Goal: Task Accomplishment & Management: Use online tool/utility

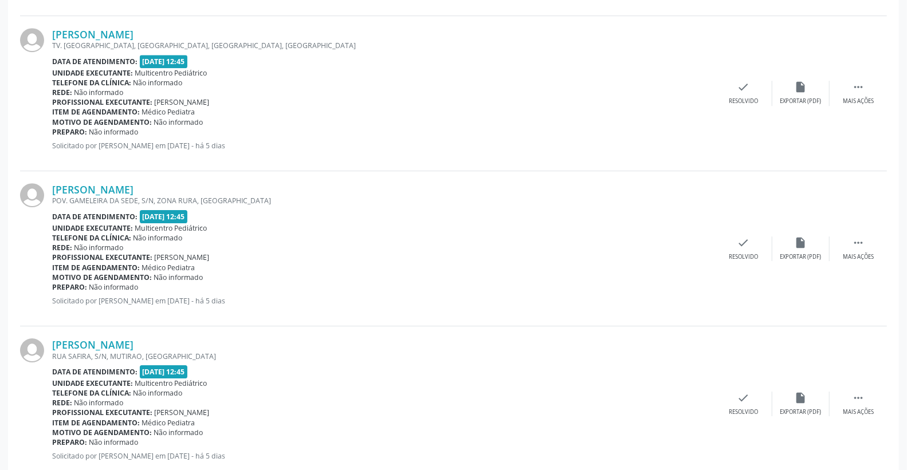
scroll to position [2261, 0]
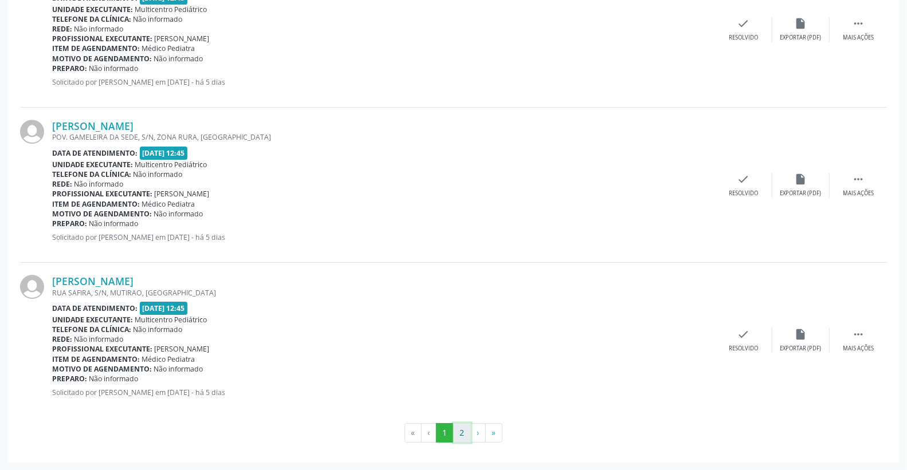
click at [457, 435] on button "2" at bounding box center [462, 432] width 18 height 19
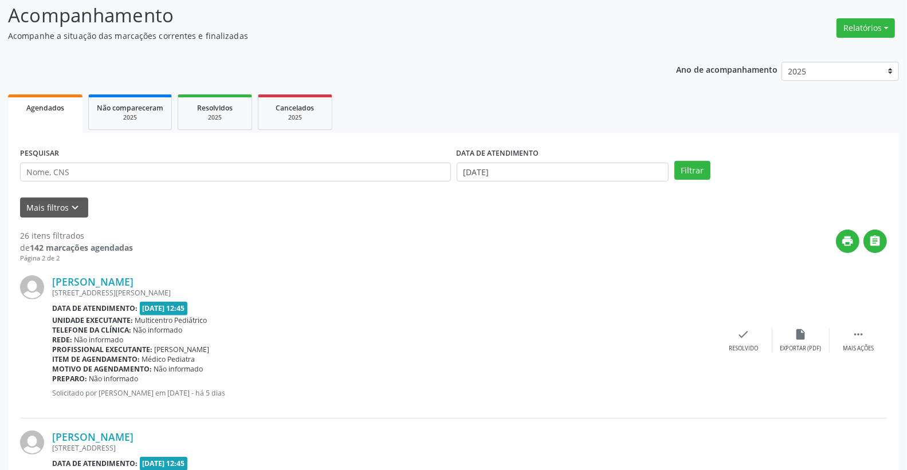
scroll to position [0, 0]
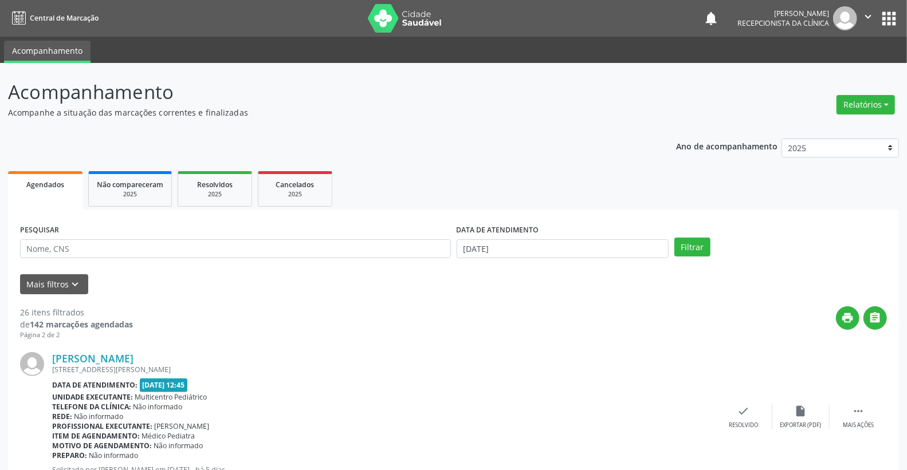
click at [182, 262] on div "PESQUISAR" at bounding box center [235, 244] width 437 height 45
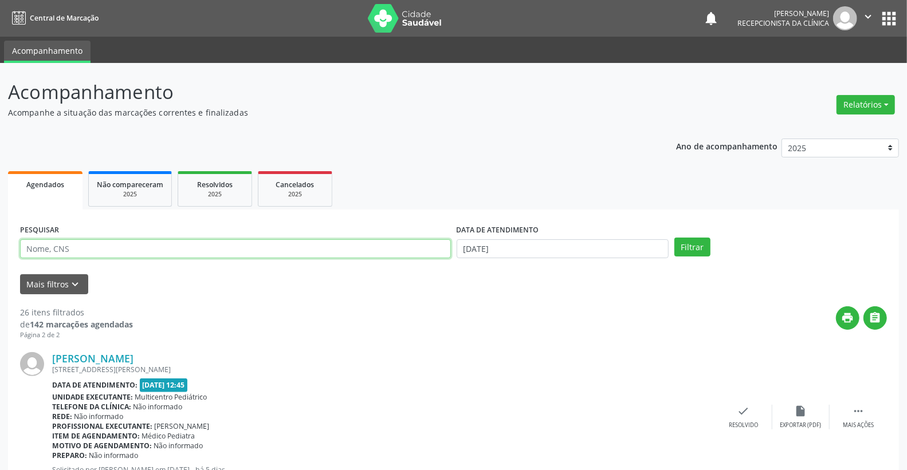
click at [169, 248] on input "text" at bounding box center [235, 248] width 431 height 19
paste input "[PERSON_NAME]"
type input "[PERSON_NAME]"
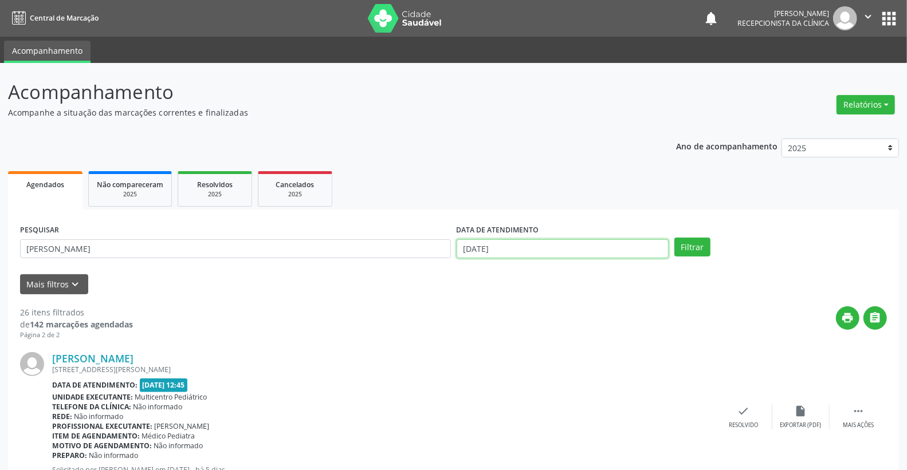
click at [578, 253] on input "[DATE]" at bounding box center [563, 248] width 213 height 19
click at [685, 243] on button "Filtrar" at bounding box center [692, 247] width 36 height 19
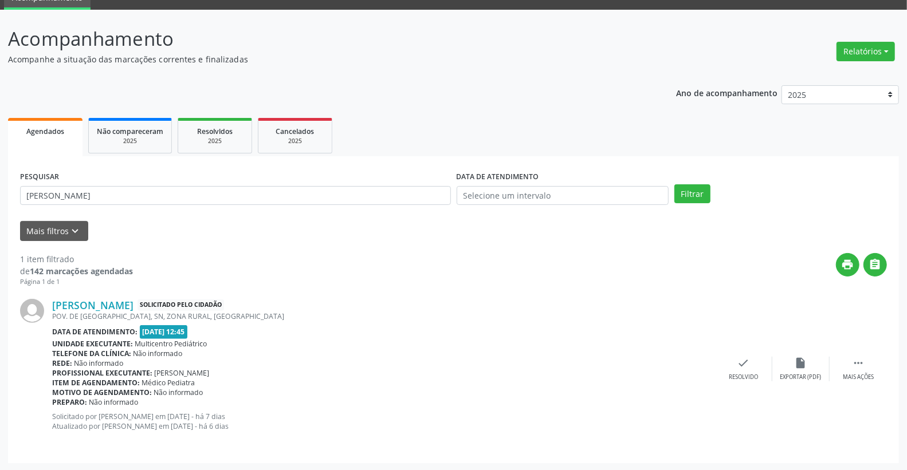
scroll to position [54, 0]
click at [133, 301] on link "[PERSON_NAME]" at bounding box center [92, 305] width 81 height 13
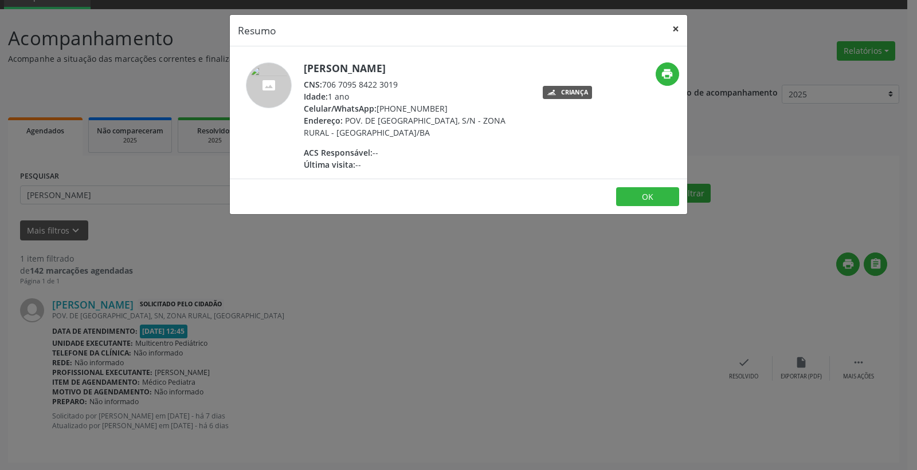
click at [675, 26] on button "×" at bounding box center [675, 29] width 23 height 28
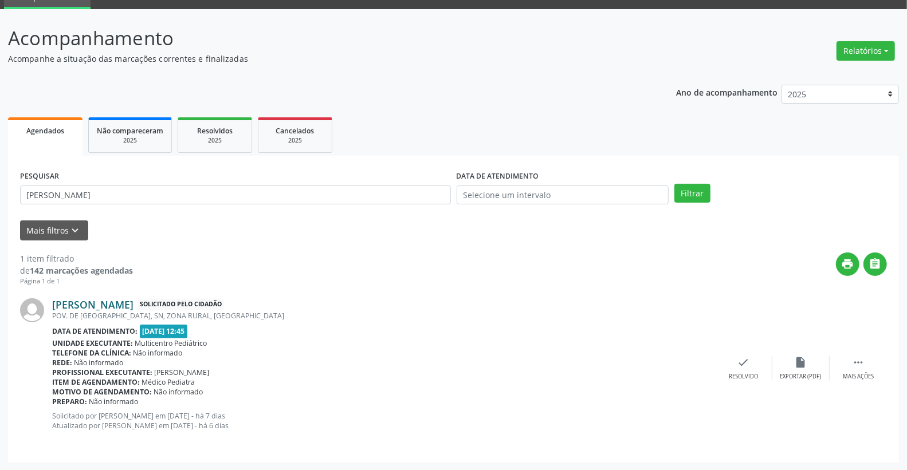
click at [120, 302] on link "[PERSON_NAME]" at bounding box center [92, 305] width 81 height 13
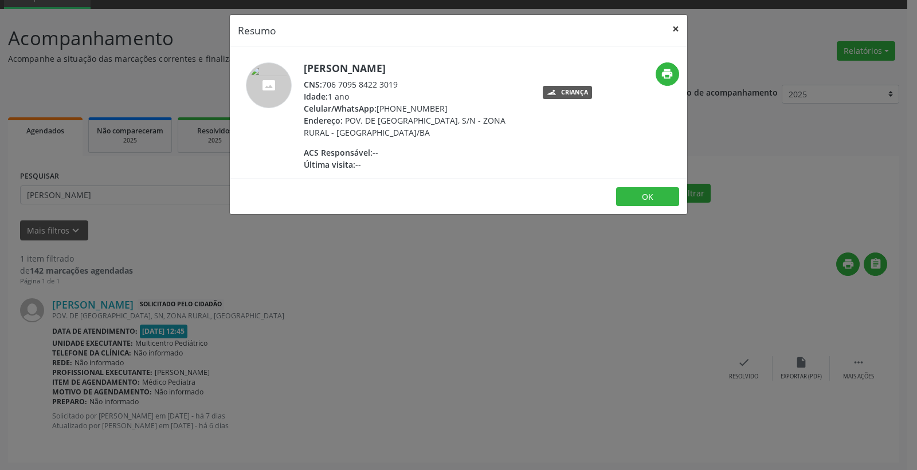
click at [680, 30] on button "×" at bounding box center [675, 29] width 23 height 28
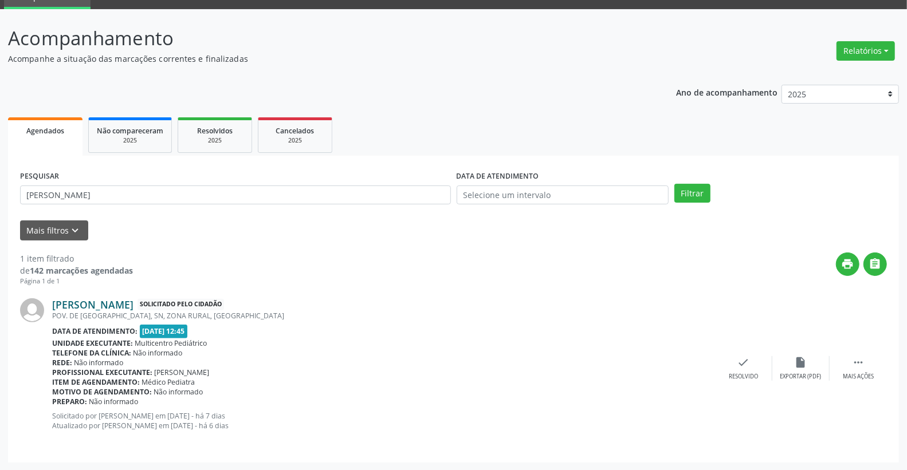
click at [133, 299] on link "[PERSON_NAME]" at bounding box center [92, 305] width 81 height 13
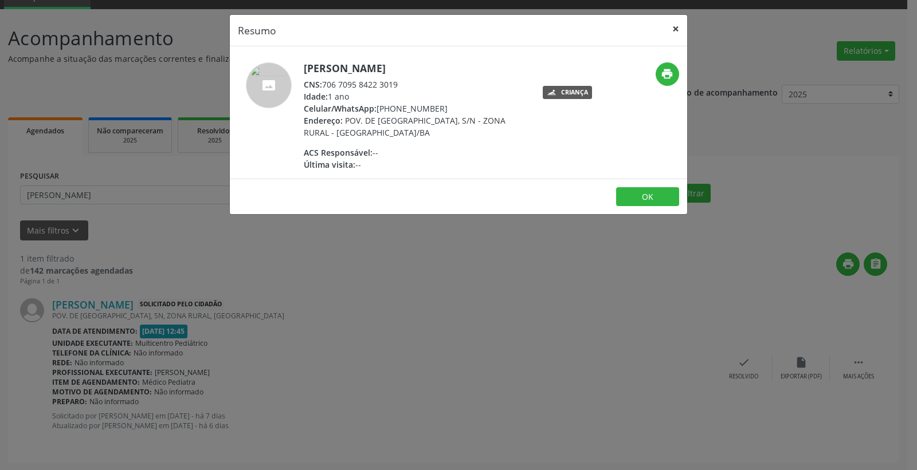
click at [675, 23] on button "×" at bounding box center [675, 29] width 23 height 28
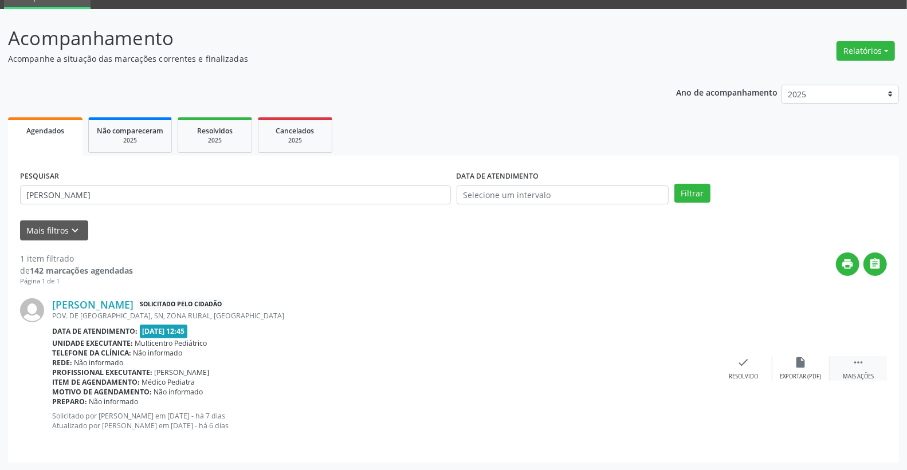
click at [854, 367] on icon "" at bounding box center [858, 362] width 13 height 13
click at [702, 364] on div "print Imprimir" at bounding box center [686, 368] width 57 height 25
click at [573, 371] on div "check Resolvido" at bounding box center [571, 368] width 57 height 25
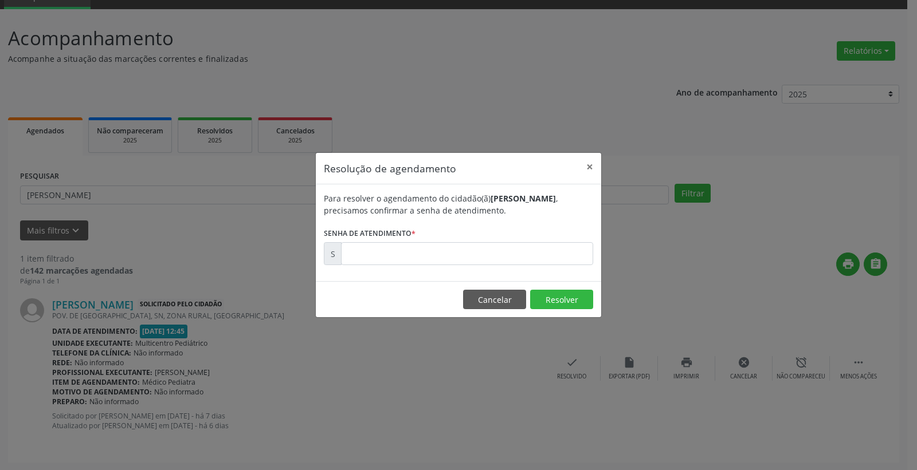
click at [517, 238] on form "Para resolver o agendamento do cidadão(ã) [PERSON_NAME] , precisamos confirmar …" at bounding box center [458, 229] width 269 height 73
click at [516, 262] on input "text" at bounding box center [467, 253] width 252 height 23
type input "00171195"
click at [556, 299] on button "Resolver" at bounding box center [561, 299] width 63 height 19
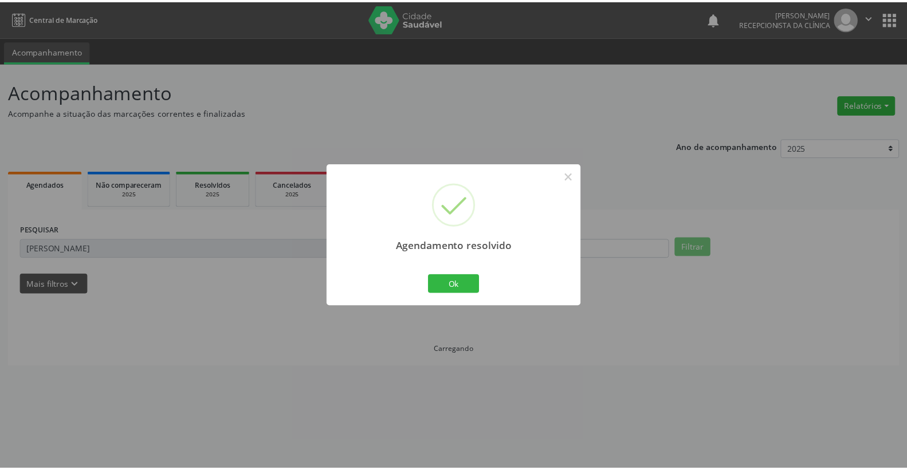
scroll to position [0, 0]
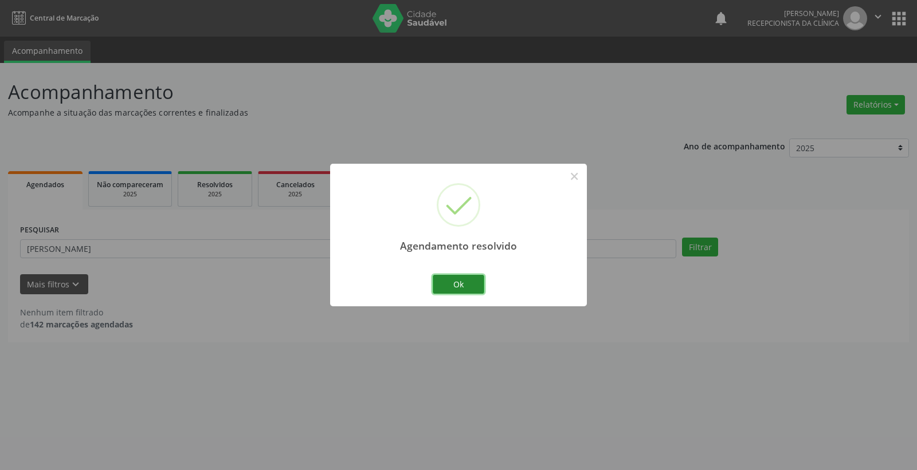
click at [465, 279] on button "Ok" at bounding box center [459, 284] width 52 height 19
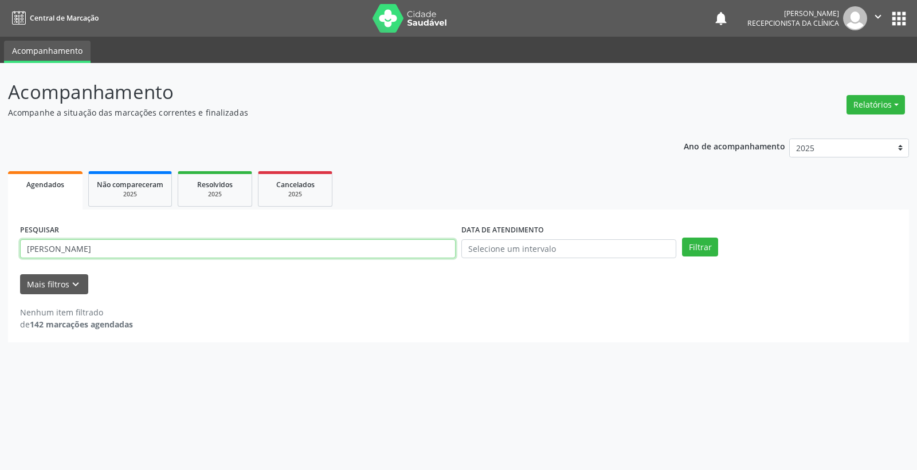
click at [178, 254] on input "[PERSON_NAME]" at bounding box center [237, 248] width 435 height 19
click at [614, 248] on input "text" at bounding box center [568, 248] width 215 height 19
click at [516, 373] on span "19" at bounding box center [519, 375] width 22 height 22
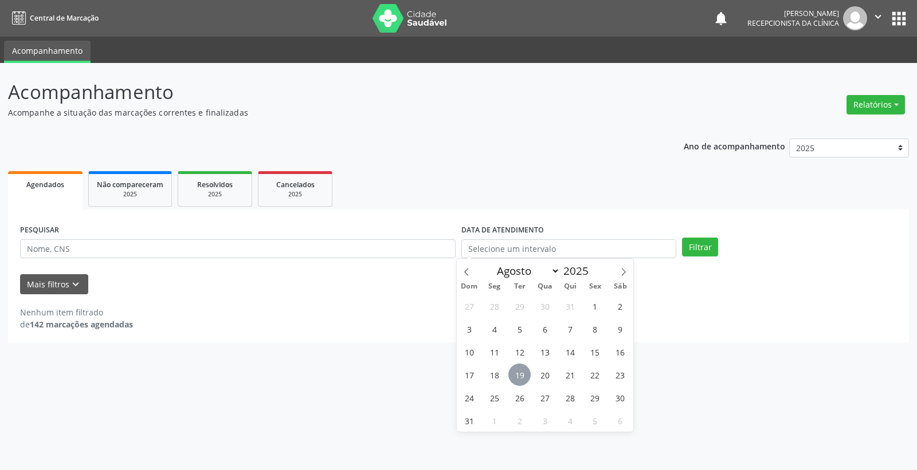
type input "[DATE]"
click at [516, 373] on span "19" at bounding box center [519, 375] width 22 height 22
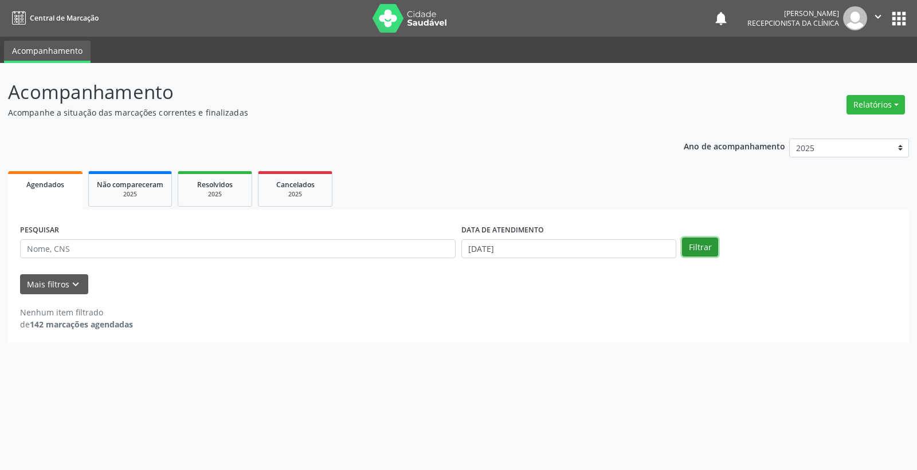
click at [700, 250] on button "Filtrar" at bounding box center [700, 247] width 36 height 19
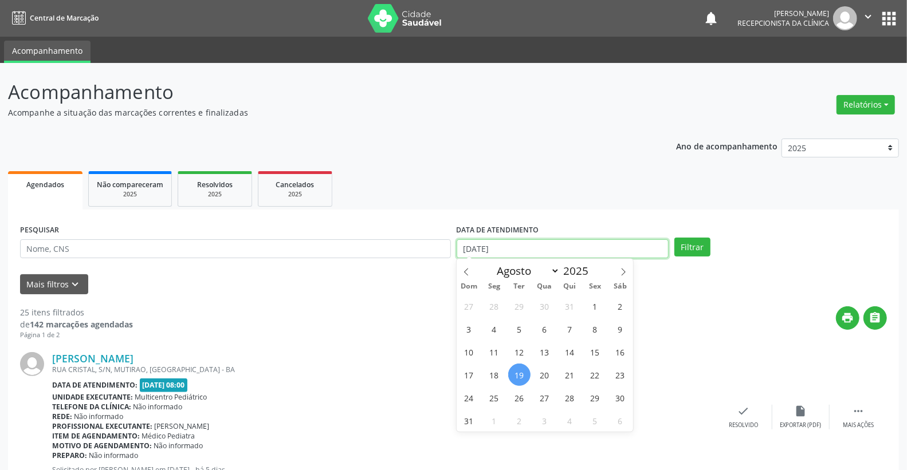
drag, startPoint x: 604, startPoint y: 243, endPoint x: 414, endPoint y: 239, distance: 190.2
click at [450, 241] on div "PESQUISAR DATA DE ATENDIMENTO [DATE] Filtrar" at bounding box center [453, 244] width 873 height 45
drag, startPoint x: 394, startPoint y: 235, endPoint x: 382, endPoint y: 209, distance: 29.0
click at [391, 231] on div "PESQUISAR" at bounding box center [235, 244] width 437 height 45
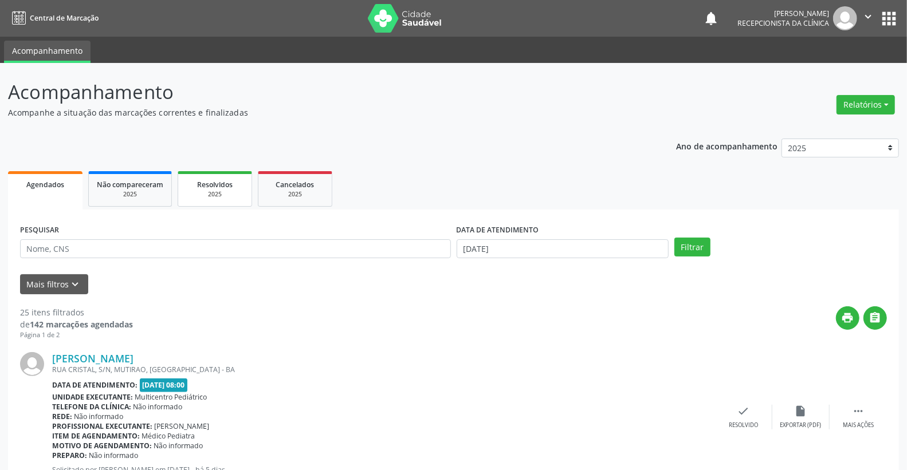
click at [217, 183] on span "Resolvidos" at bounding box center [215, 185] width 36 height 10
select select "7"
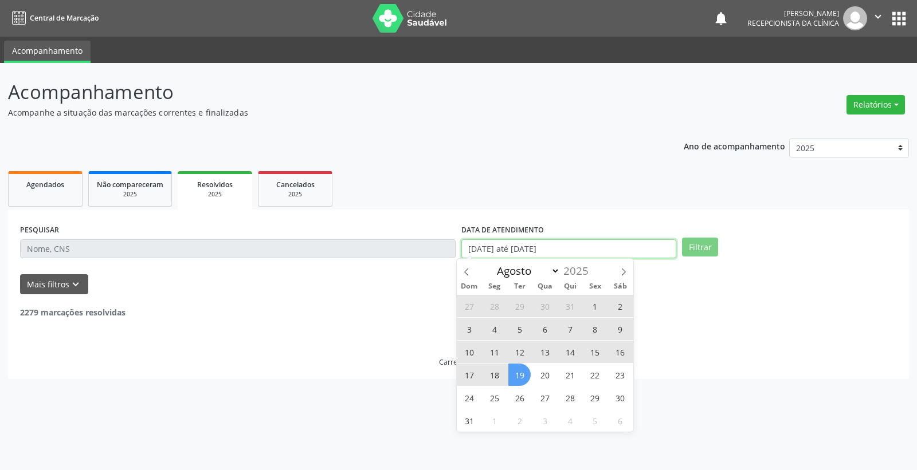
click at [605, 250] on input "[DATE] até [DATE]" at bounding box center [568, 248] width 215 height 19
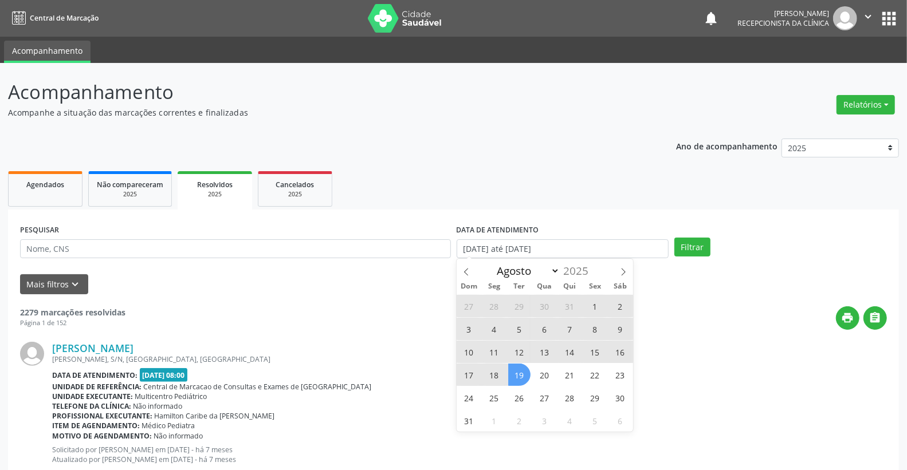
click at [523, 374] on span "19" at bounding box center [519, 375] width 22 height 22
type input "[DATE]"
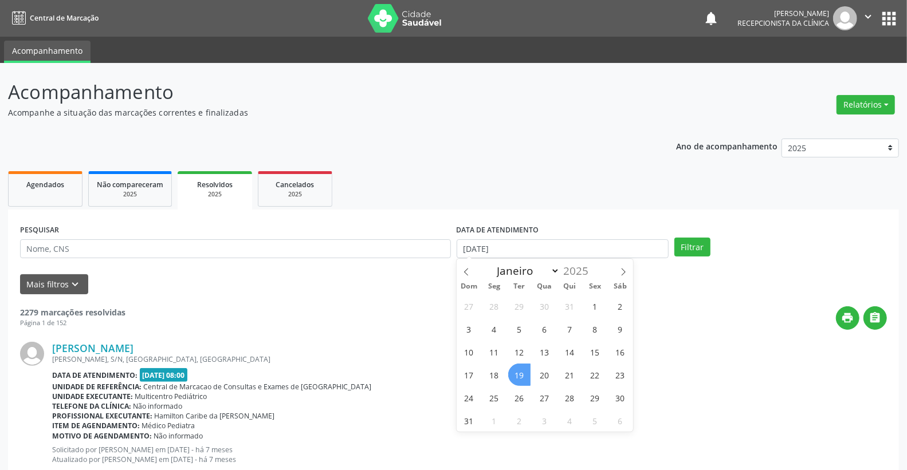
click at [523, 374] on span "19" at bounding box center [519, 375] width 22 height 22
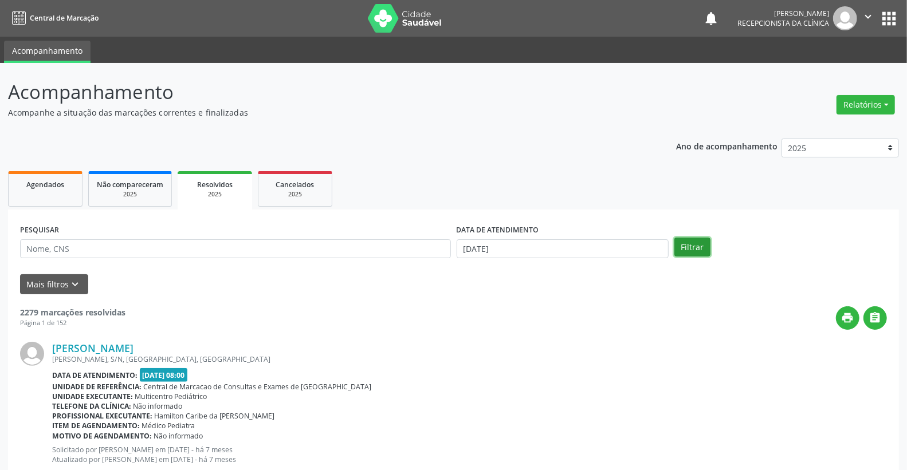
click at [698, 239] on button "Filtrar" at bounding box center [692, 247] width 36 height 19
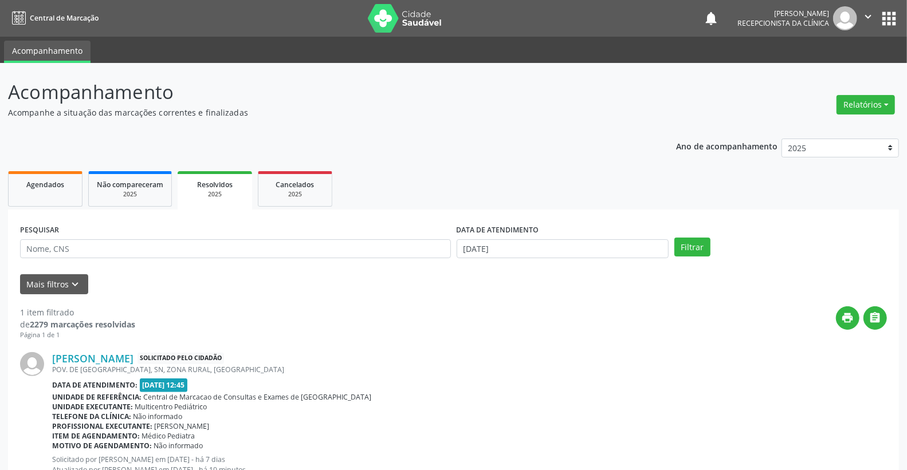
scroll to position [44, 0]
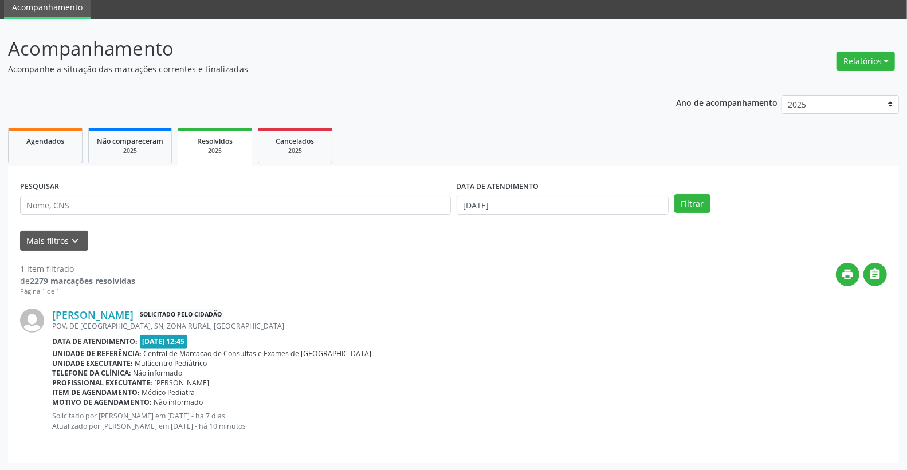
drag, startPoint x: 777, startPoint y: 311, endPoint x: 688, endPoint y: 311, distance: 88.8
click at [717, 311] on div "[PERSON_NAME] Solicitado pelo cidadão" at bounding box center [469, 315] width 835 height 13
click at [133, 314] on link "[PERSON_NAME]" at bounding box center [92, 315] width 81 height 13
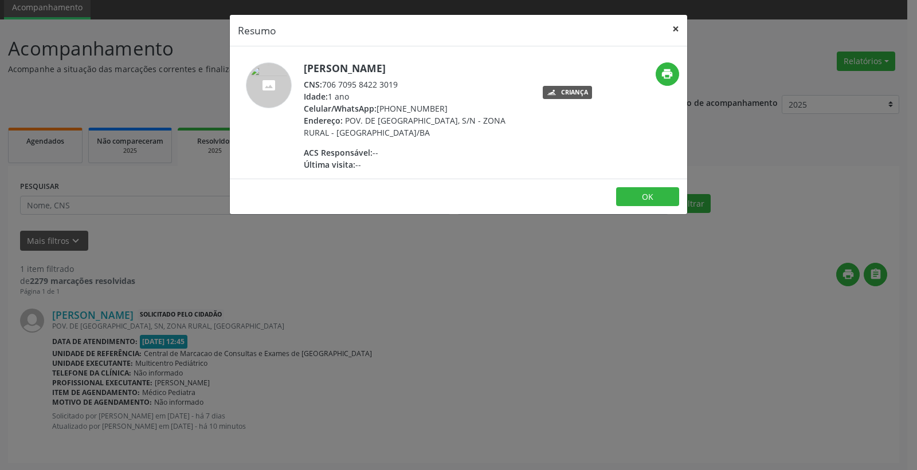
click at [681, 25] on button "×" at bounding box center [675, 29] width 23 height 28
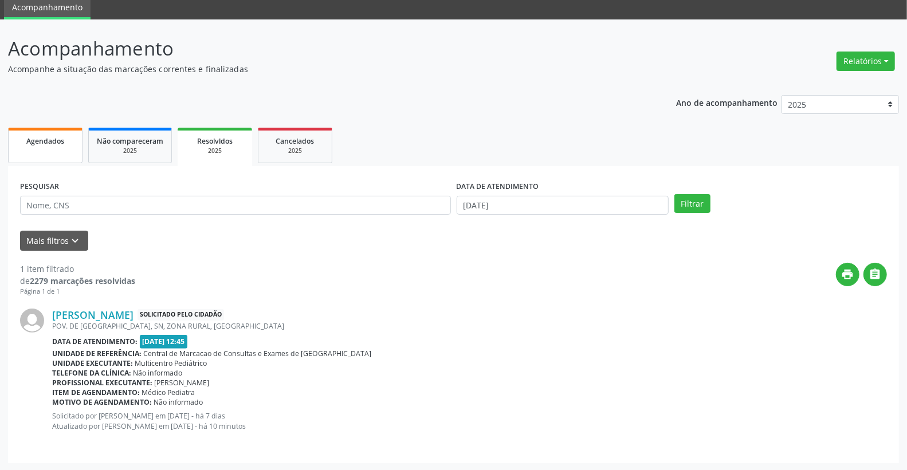
click at [30, 142] on span "Agendados" at bounding box center [45, 141] width 38 height 10
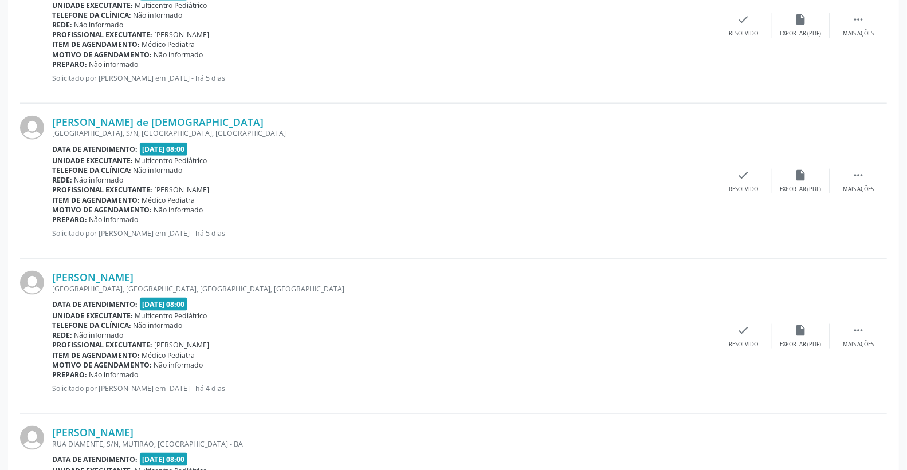
scroll to position [869, 0]
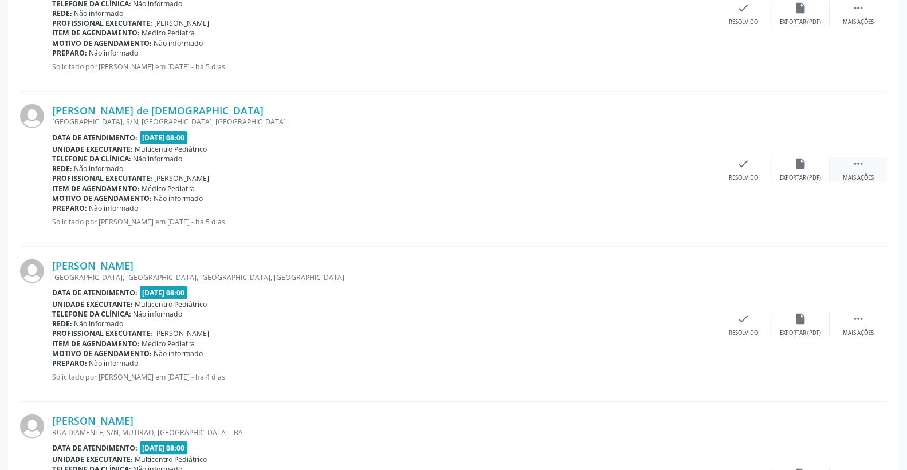
click at [875, 165] on div " Mais ações" at bounding box center [858, 170] width 57 height 25
click at [680, 164] on icon "print" at bounding box center [686, 164] width 13 height 13
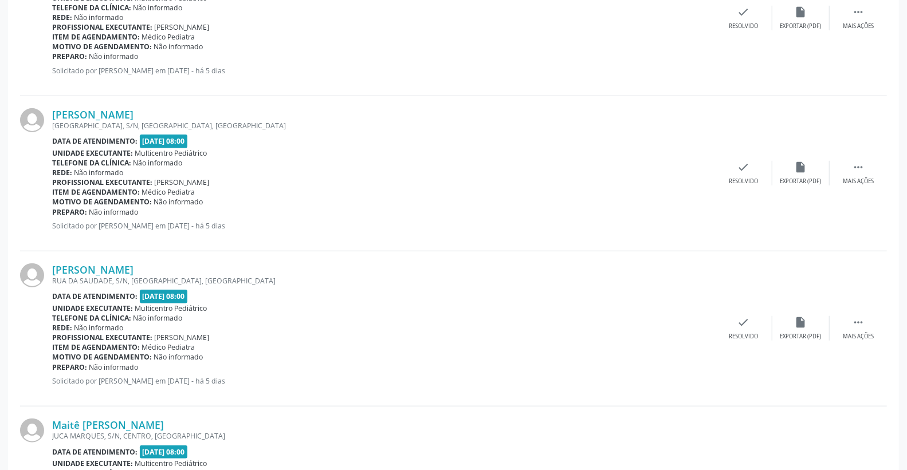
scroll to position [382, 0]
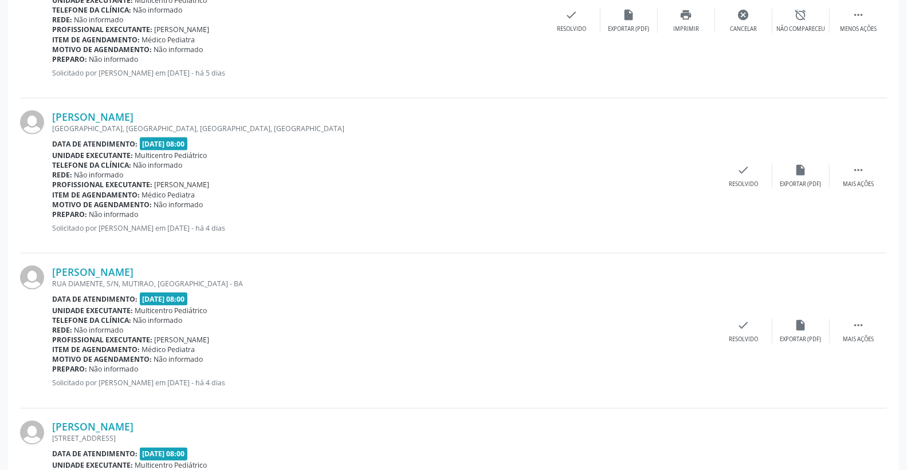
click at [484, 151] on div "Unidade executante: Multicentro Pediátrico" at bounding box center [383, 156] width 663 height 10
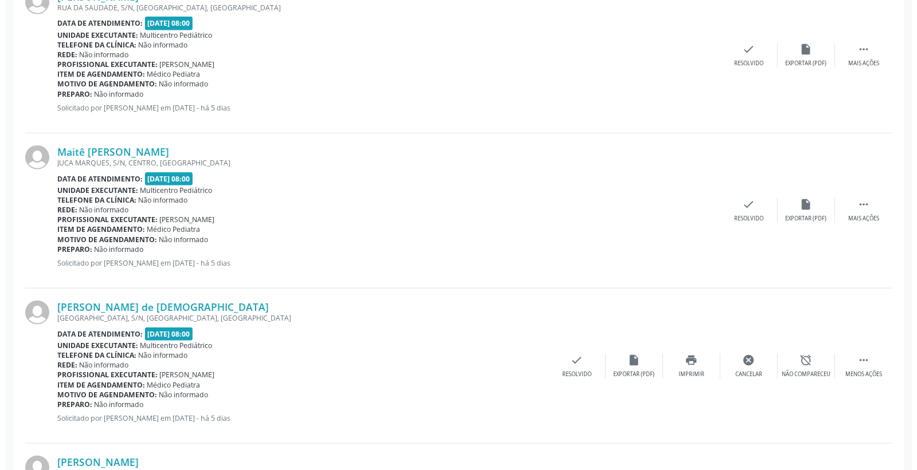
scroll to position [660, 0]
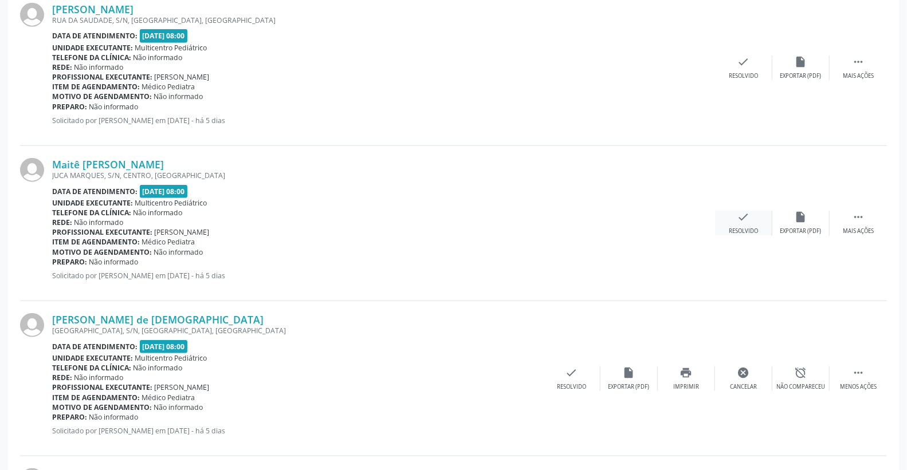
click at [748, 219] on icon "check" at bounding box center [743, 217] width 13 height 13
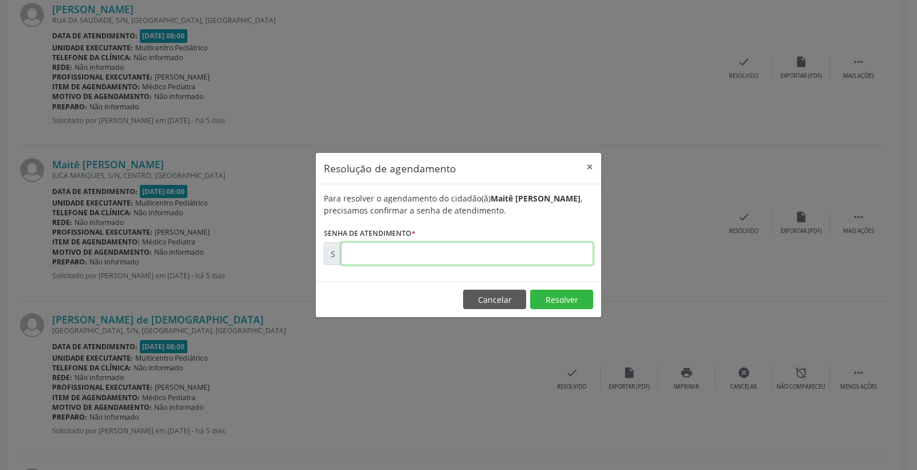
click at [570, 252] on input "text" at bounding box center [467, 253] width 252 height 23
type input "00172016"
click at [574, 296] on button "Resolver" at bounding box center [561, 299] width 63 height 19
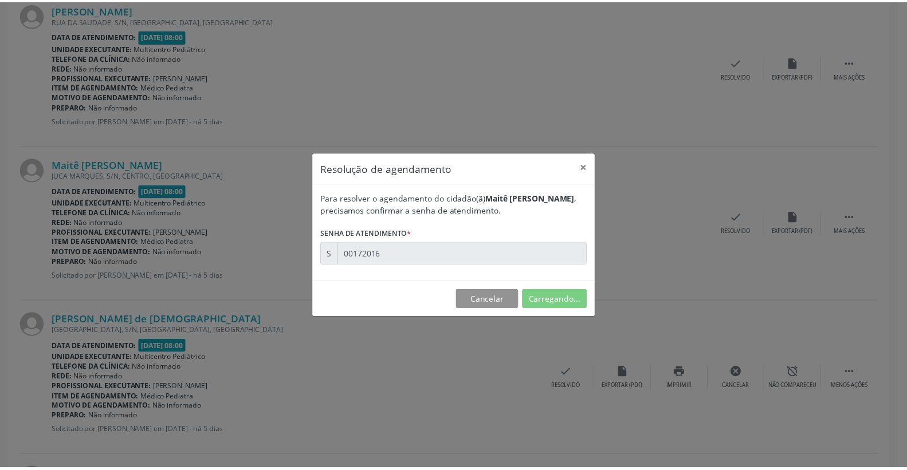
scroll to position [0, 0]
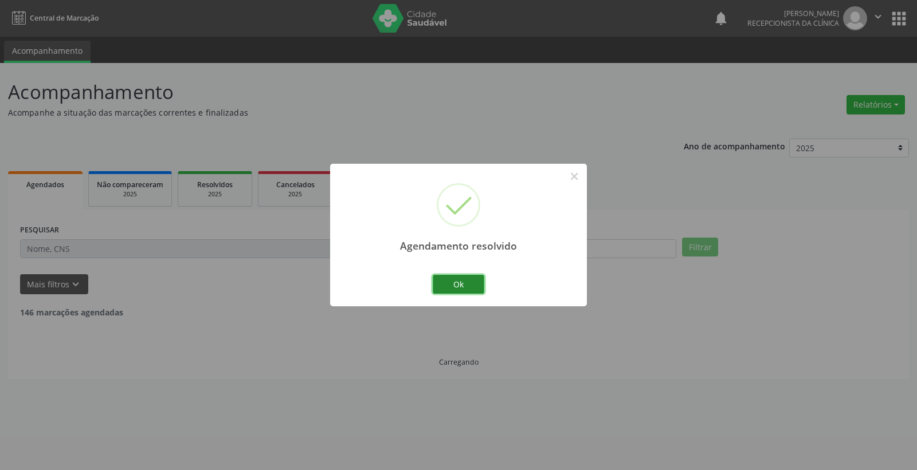
click at [459, 284] on button "Ok" at bounding box center [459, 284] width 52 height 19
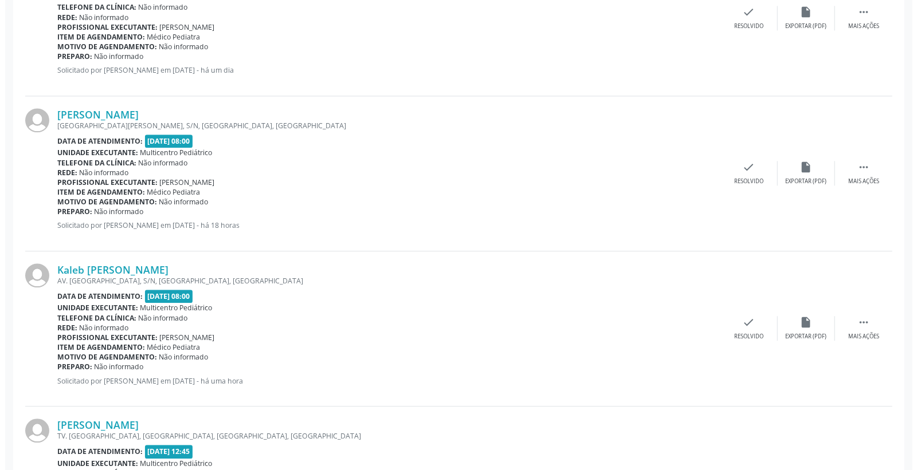
scroll to position [1655, 0]
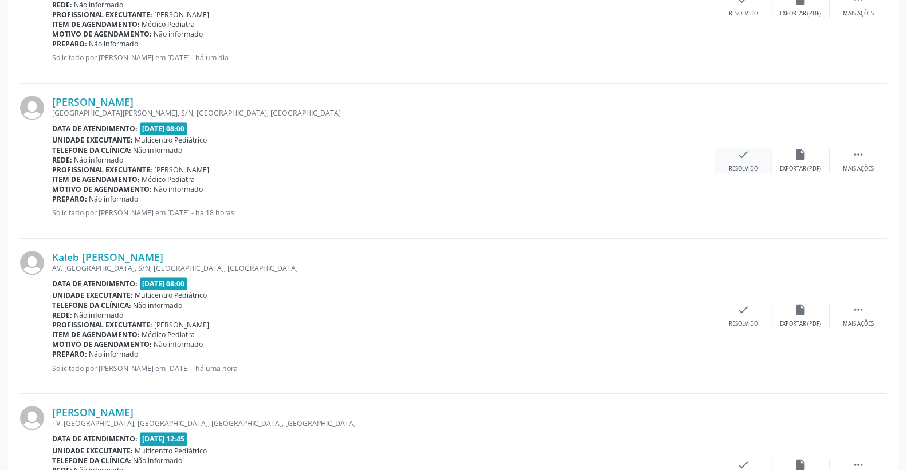
click at [756, 154] on div "check Resolvido" at bounding box center [743, 160] width 57 height 25
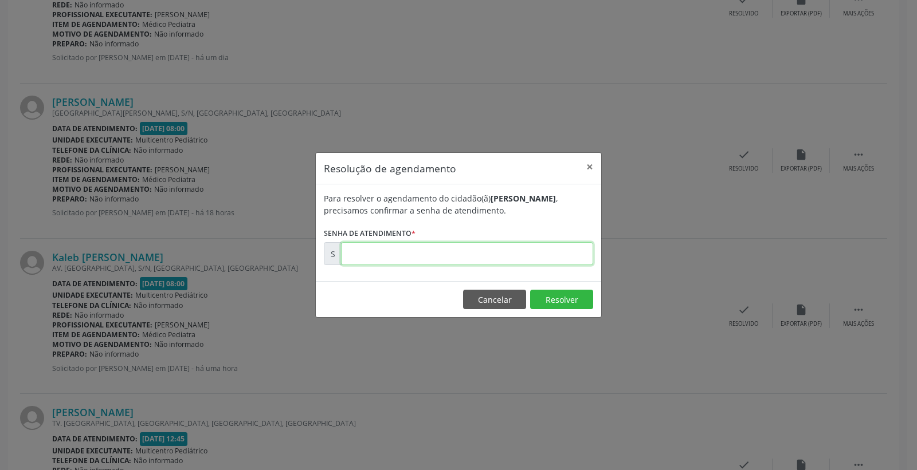
click at [522, 248] on input "text" at bounding box center [467, 253] width 252 height 23
type input "00172445"
click at [557, 297] on button "Resolver" at bounding box center [561, 299] width 63 height 19
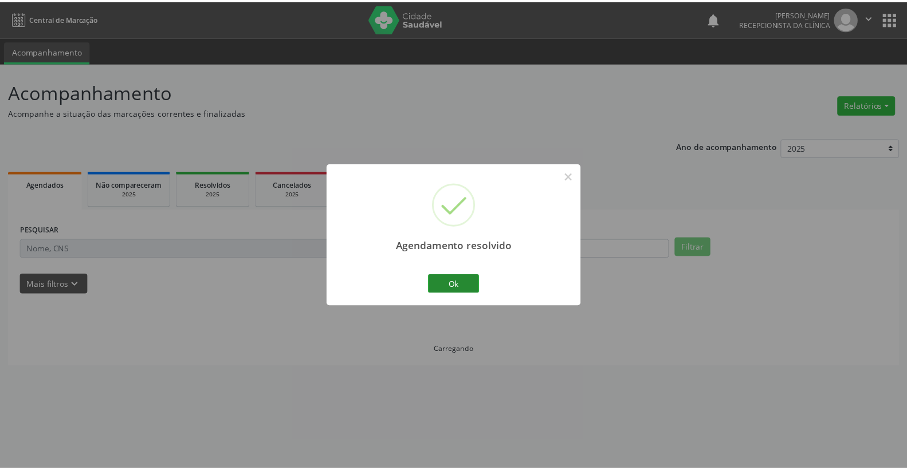
scroll to position [0, 0]
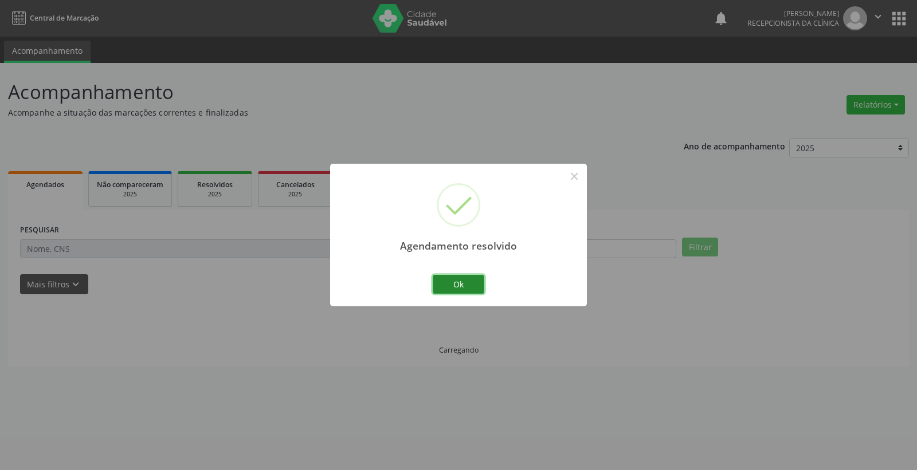
click at [447, 283] on button "Ok" at bounding box center [459, 284] width 52 height 19
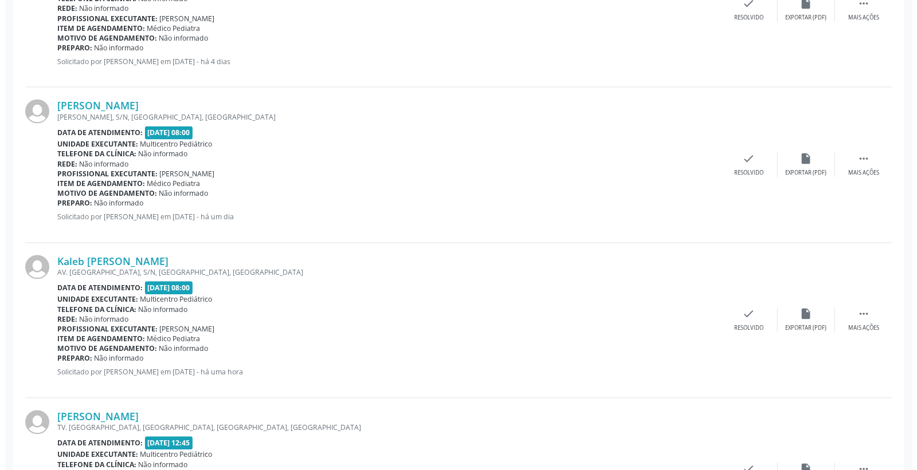
scroll to position [1527, 0]
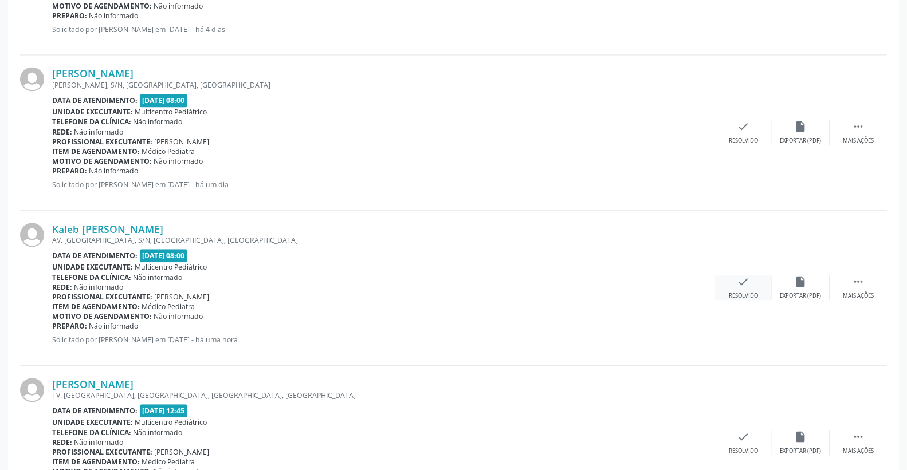
click at [749, 278] on div "check Resolvido" at bounding box center [743, 288] width 57 height 25
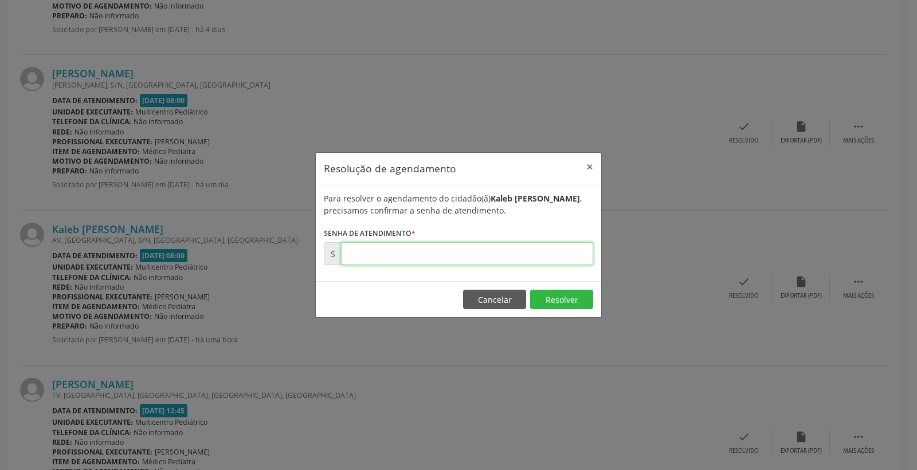
click at [545, 256] on input "text" at bounding box center [467, 253] width 252 height 23
type input "00172490"
click at [564, 304] on button "Resolver" at bounding box center [561, 299] width 63 height 19
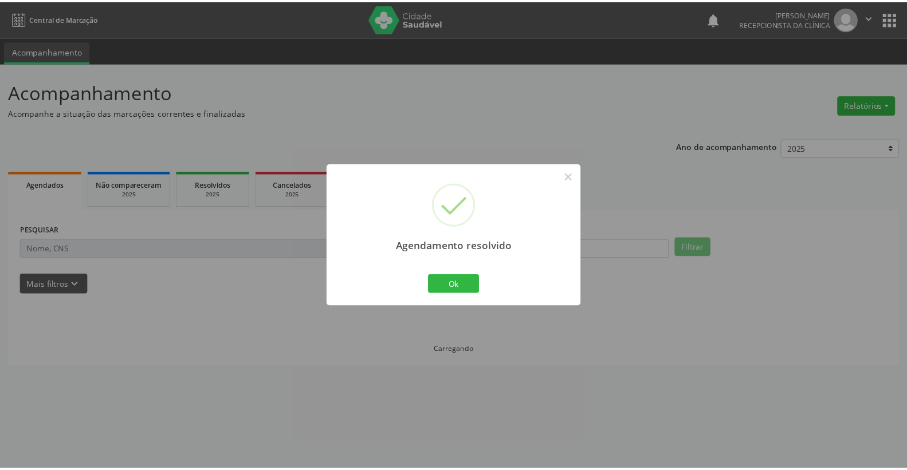
scroll to position [0, 0]
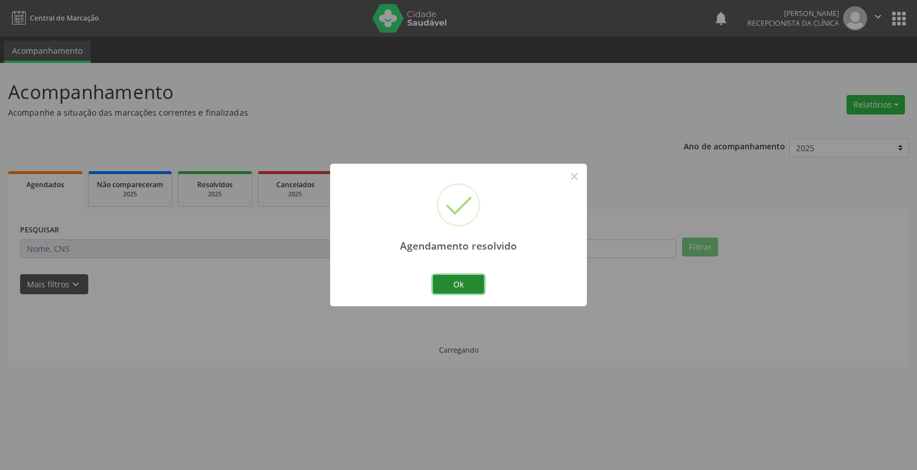
click at [470, 279] on button "Ok" at bounding box center [459, 284] width 52 height 19
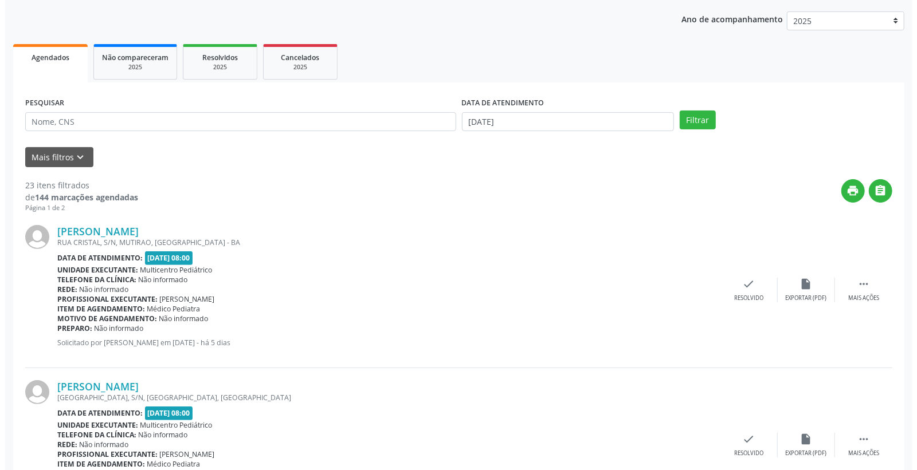
scroll to position [318, 0]
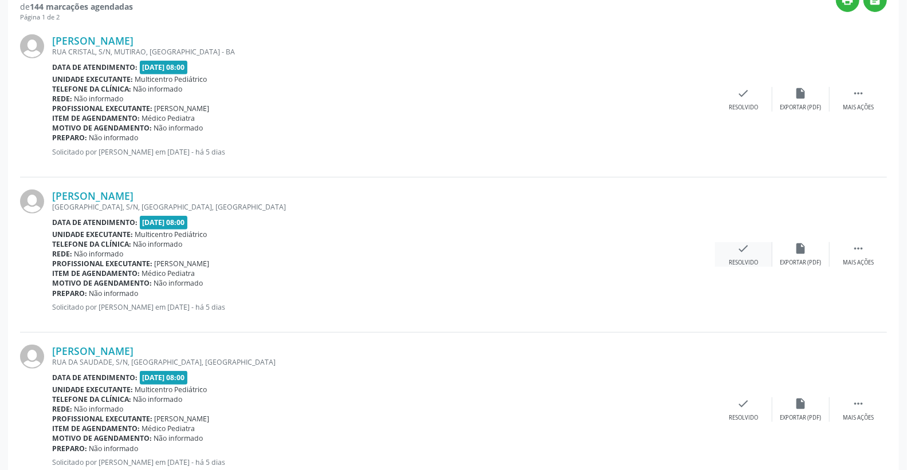
drag, startPoint x: 755, startPoint y: 241, endPoint x: 749, endPoint y: 242, distance: 6.3
click at [755, 241] on div "[PERSON_NAME] [GEOGRAPHIC_DATA], S/N, [GEOGRAPHIC_DATA], [GEOGRAPHIC_DATA] Data…" at bounding box center [453, 255] width 867 height 155
click at [751, 244] on div "check Resolvido" at bounding box center [743, 254] width 57 height 25
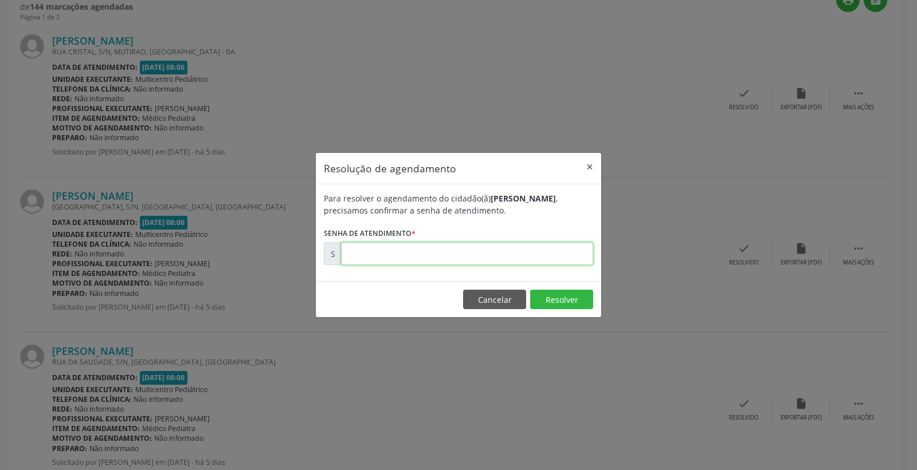
click at [539, 256] on input "text" at bounding box center [467, 253] width 252 height 23
type input "00172010"
click at [557, 301] on button "Resolver" at bounding box center [561, 299] width 63 height 19
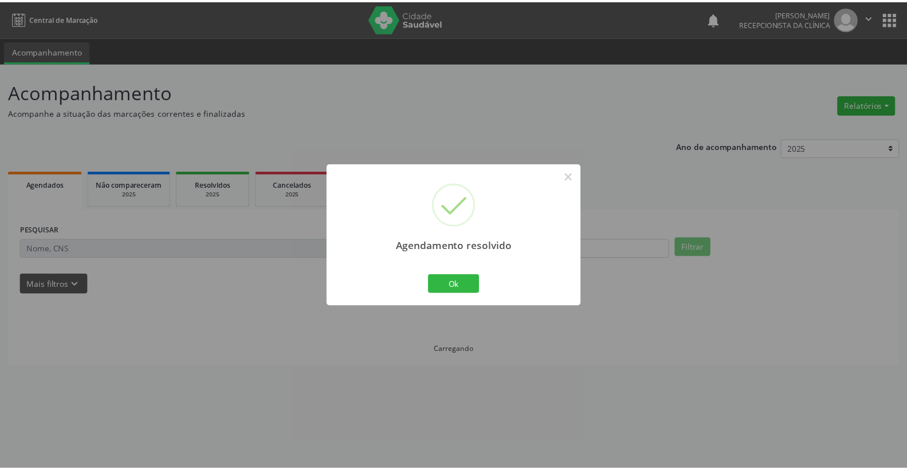
scroll to position [0, 0]
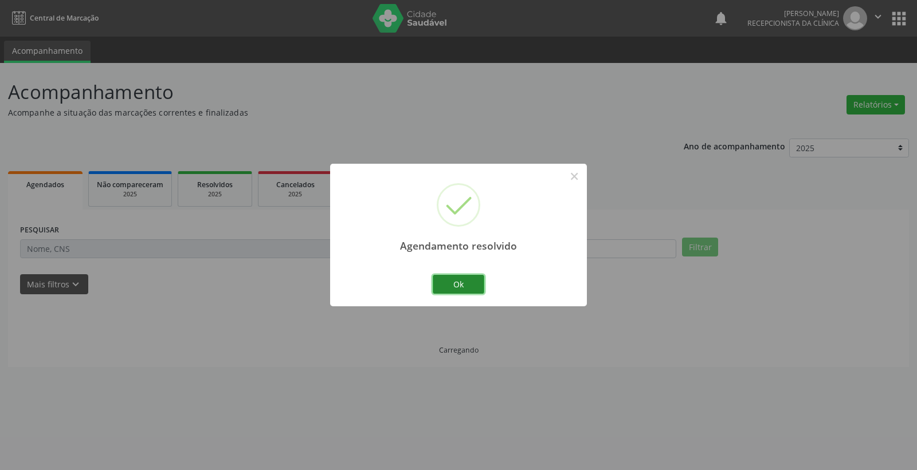
click at [477, 283] on button "Ok" at bounding box center [459, 284] width 52 height 19
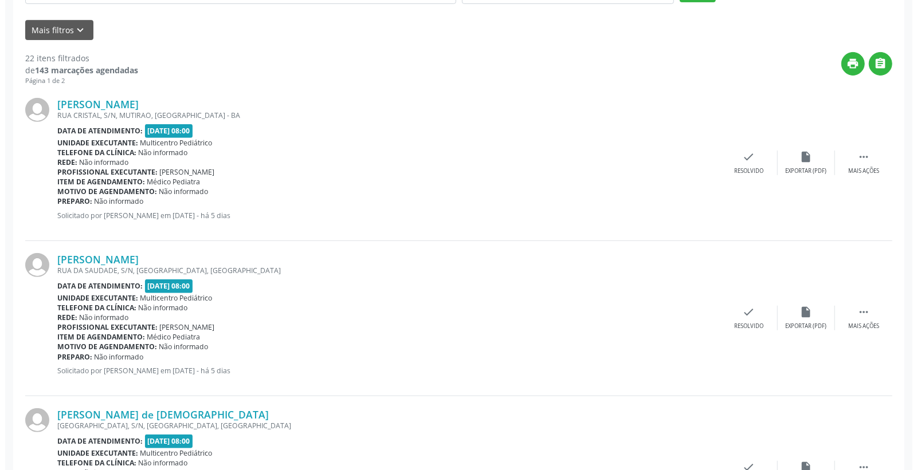
scroll to position [573, 0]
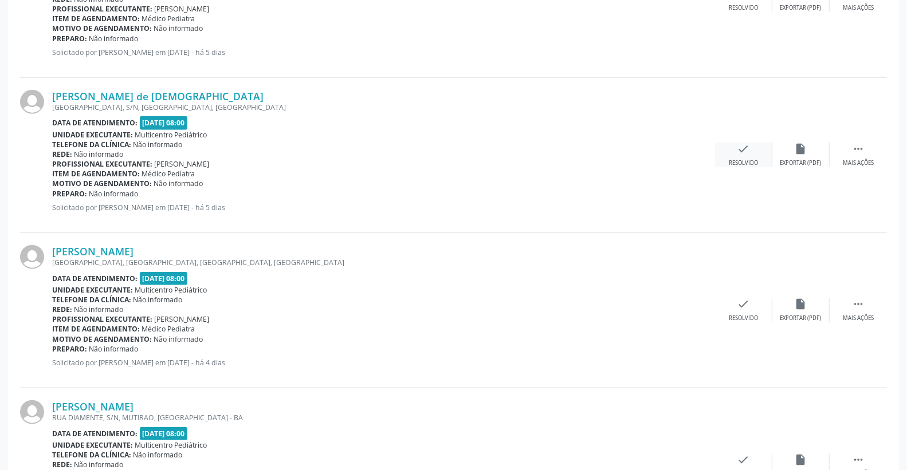
click at [738, 153] on icon "check" at bounding box center [743, 149] width 13 height 13
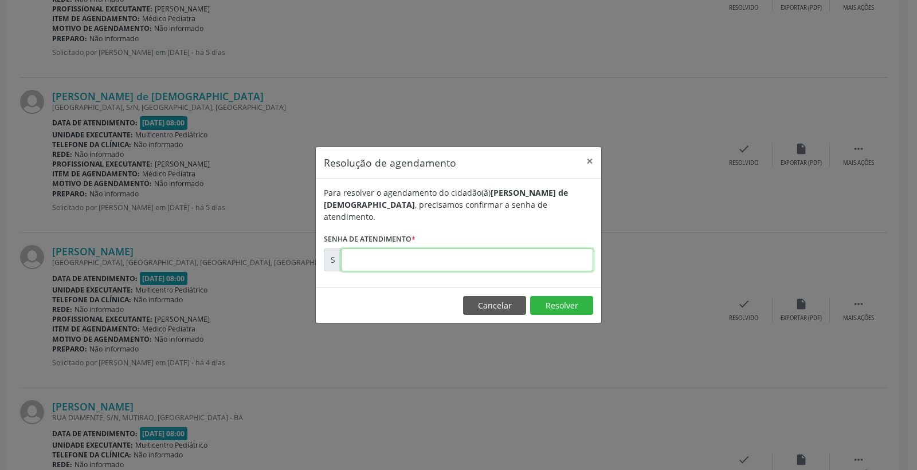
click at [553, 249] on input "text" at bounding box center [467, 260] width 252 height 23
type input "00172019"
click at [557, 296] on button "Resolver" at bounding box center [561, 305] width 63 height 19
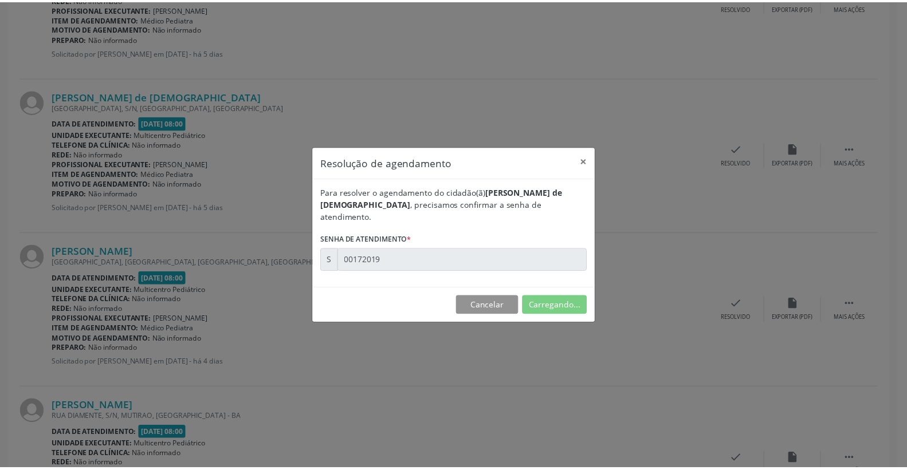
scroll to position [0, 0]
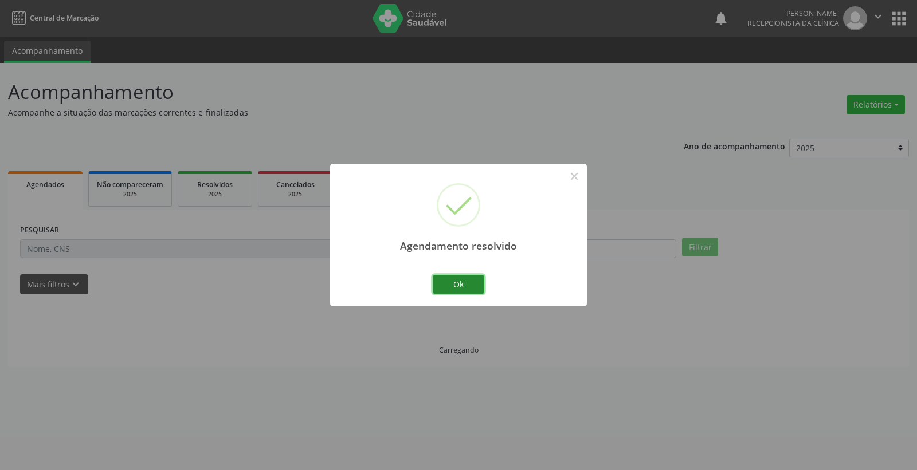
click at [461, 285] on button "Ok" at bounding box center [459, 284] width 52 height 19
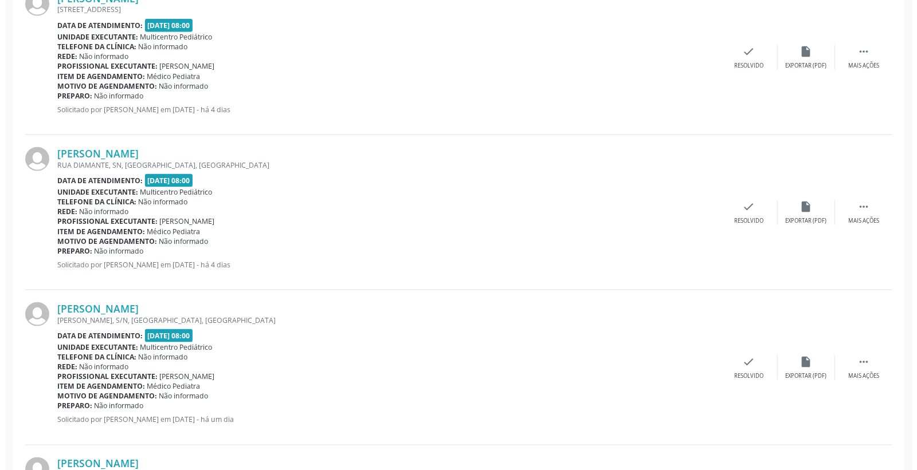
scroll to position [1018, 0]
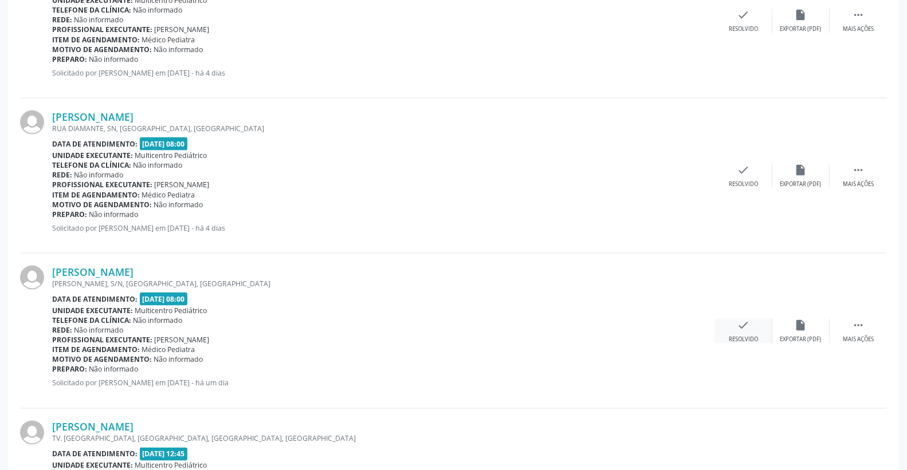
click at [745, 327] on icon "check" at bounding box center [743, 325] width 13 height 13
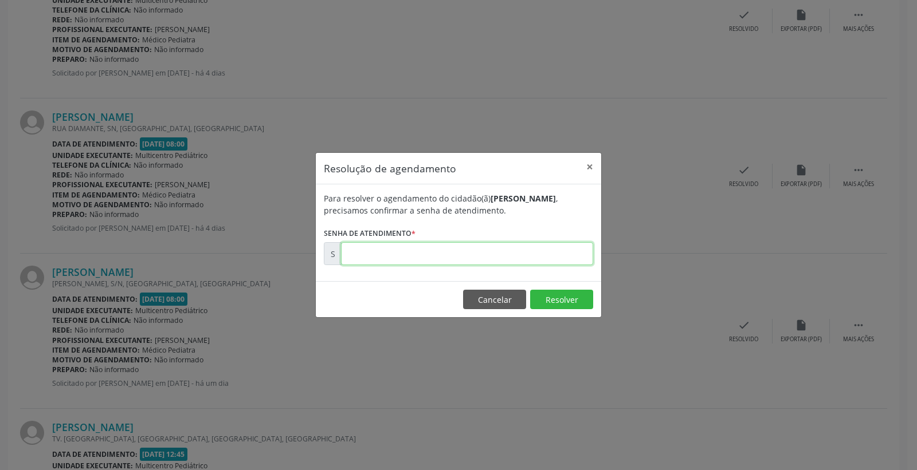
click at [537, 264] on input "text" at bounding box center [467, 253] width 252 height 23
type input "00172388"
click at [563, 299] on button "Resolver" at bounding box center [561, 299] width 63 height 19
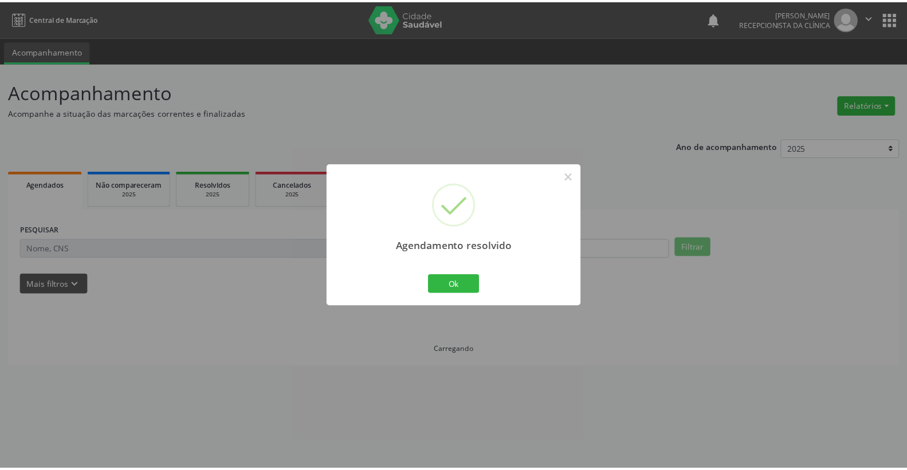
scroll to position [0, 0]
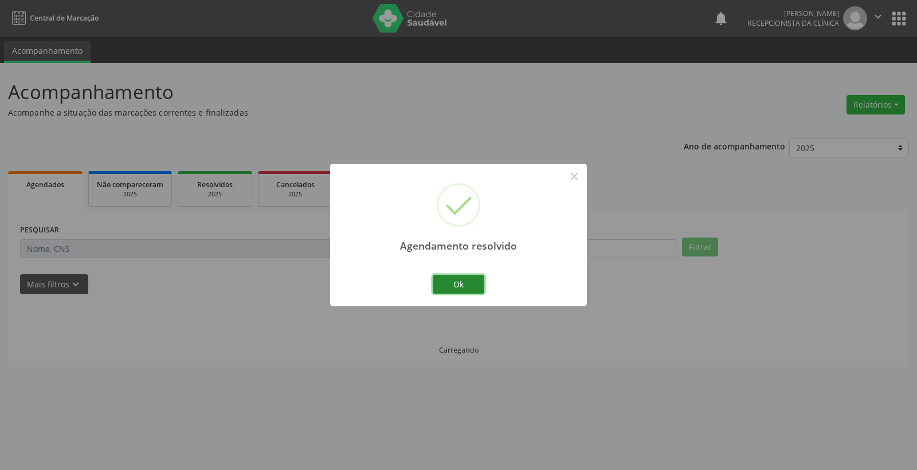
click at [465, 281] on button "Ok" at bounding box center [459, 284] width 52 height 19
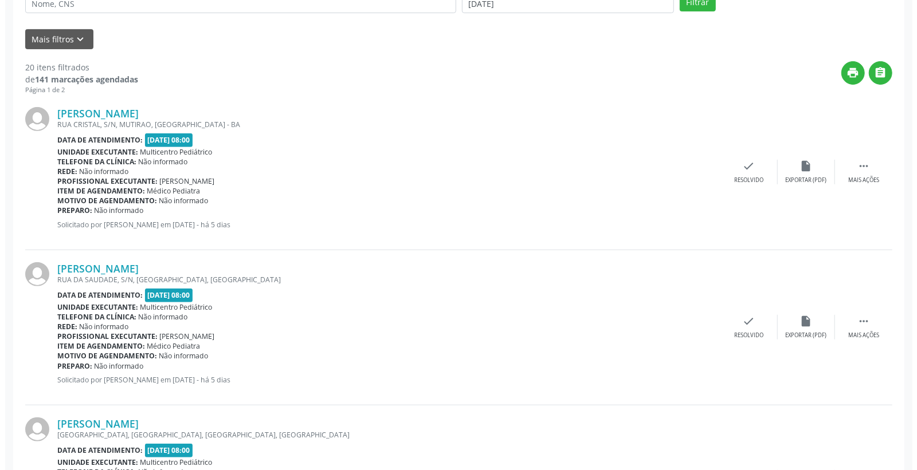
scroll to position [318, 0]
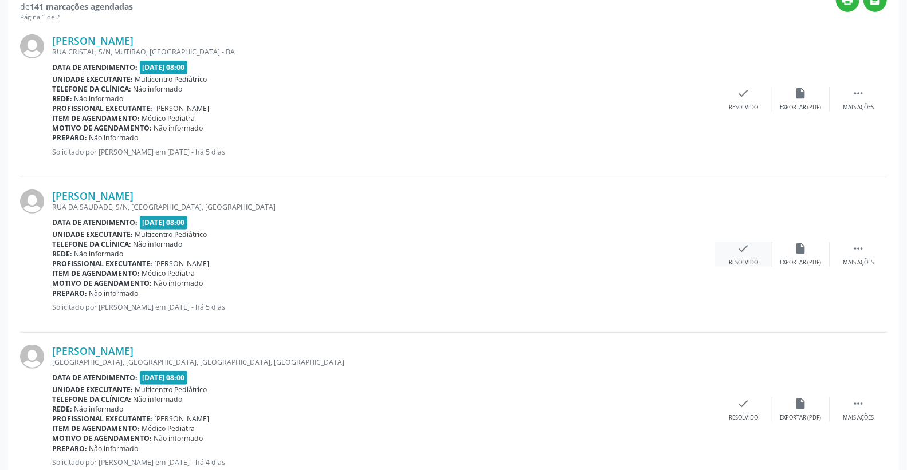
click at [745, 253] on icon "check" at bounding box center [743, 248] width 13 height 13
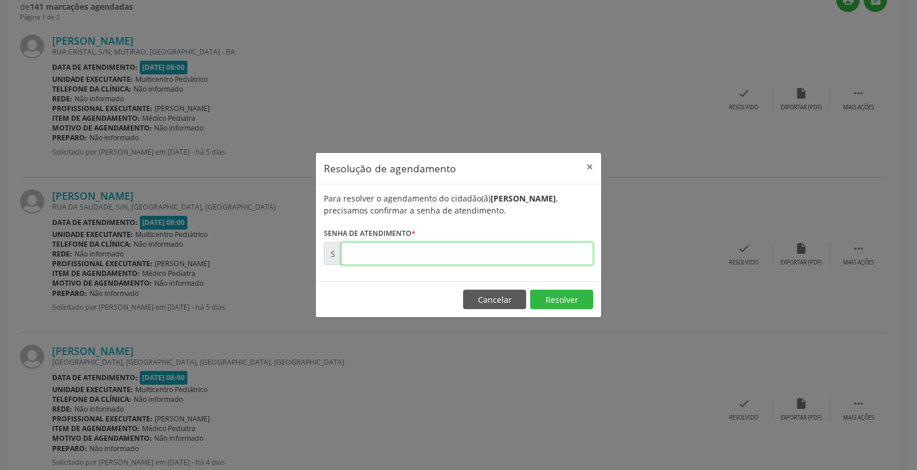
click at [564, 262] on input "text" at bounding box center [467, 253] width 252 height 23
type input "00172012"
click at [557, 302] on button "Resolver" at bounding box center [561, 299] width 63 height 19
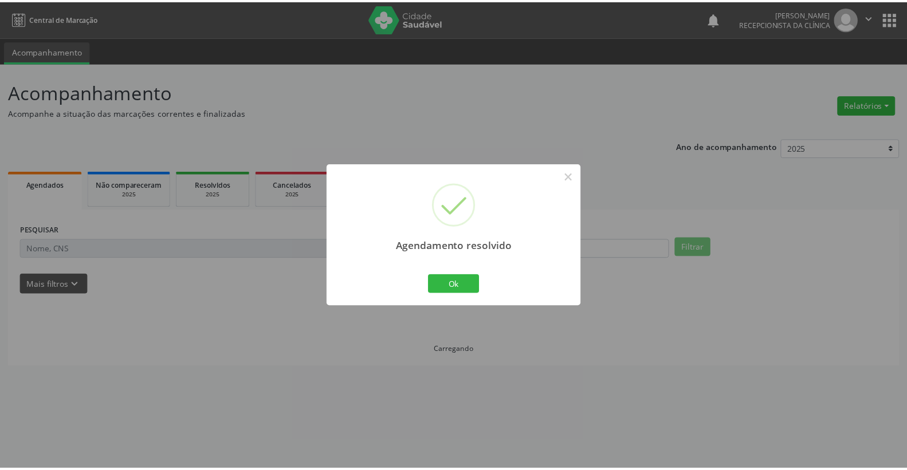
scroll to position [0, 0]
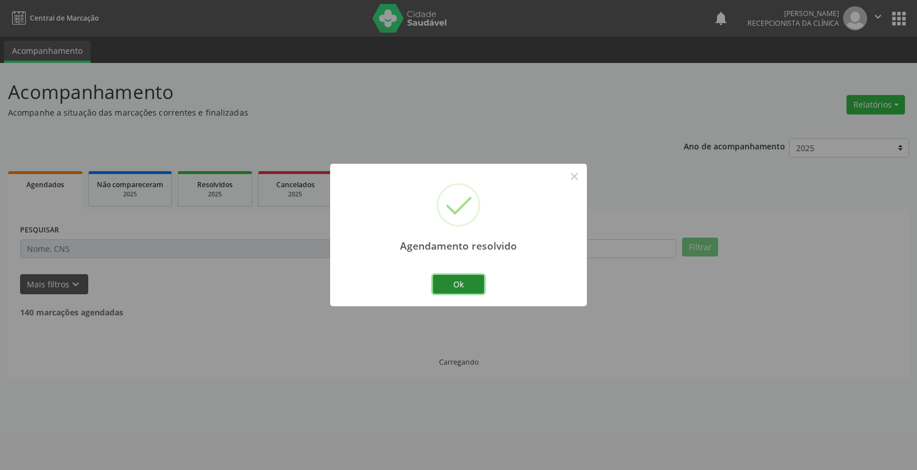
click at [463, 289] on button "Ok" at bounding box center [459, 284] width 52 height 19
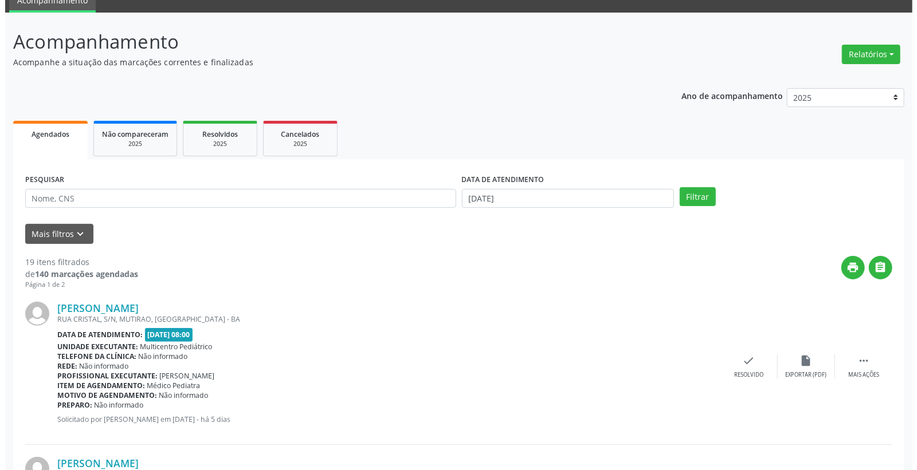
scroll to position [191, 0]
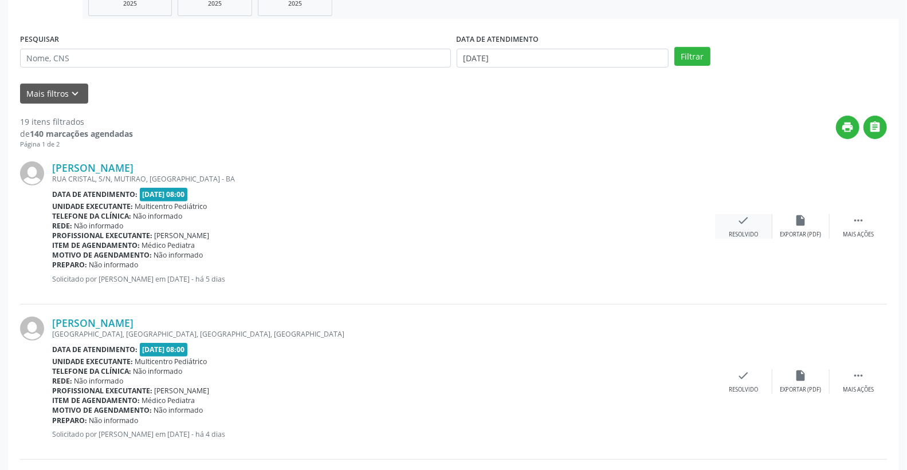
click at [747, 229] on div "check Resolvido" at bounding box center [743, 226] width 57 height 25
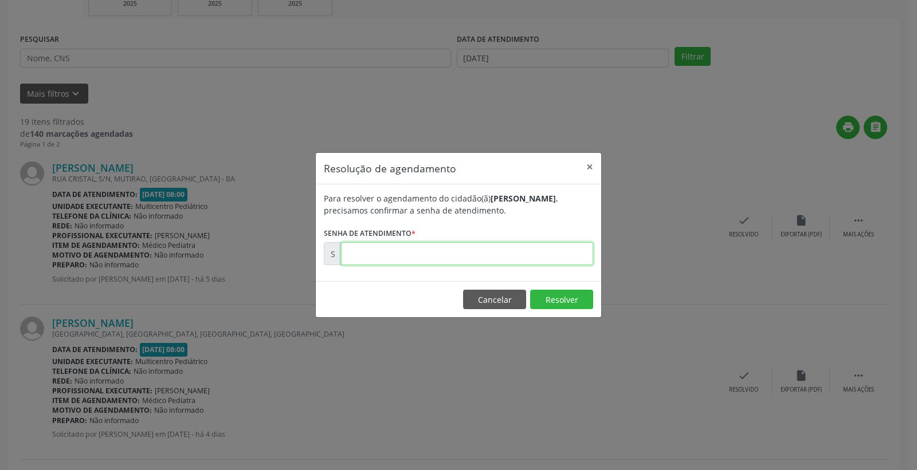
click at [502, 260] on input "text" at bounding box center [467, 253] width 252 height 23
type input "00171908"
click at [558, 300] on button "Resolver" at bounding box center [561, 299] width 63 height 19
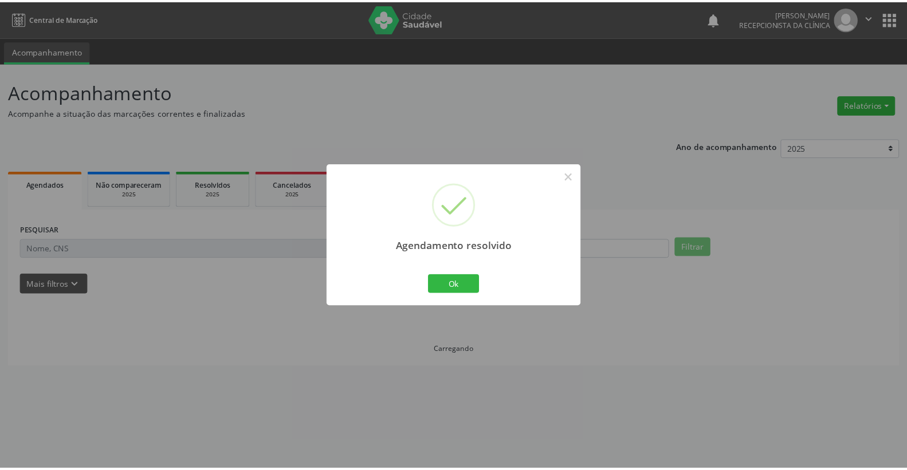
scroll to position [0, 0]
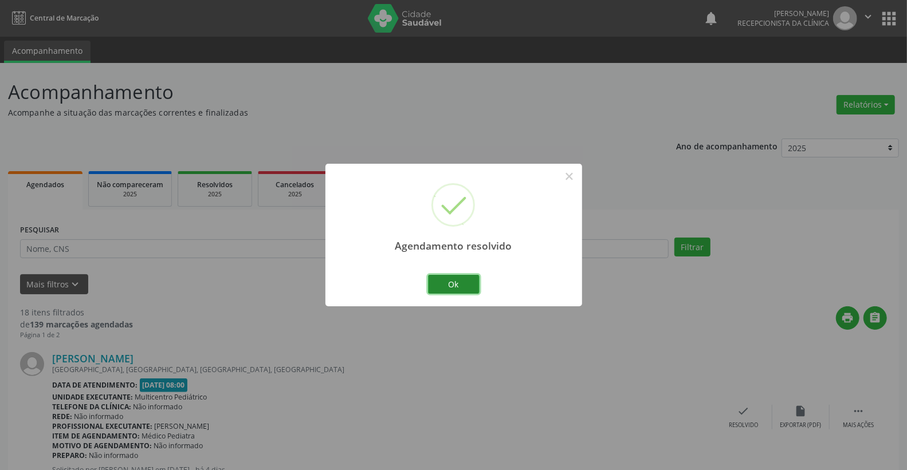
click at [463, 289] on button "Ok" at bounding box center [454, 284] width 52 height 19
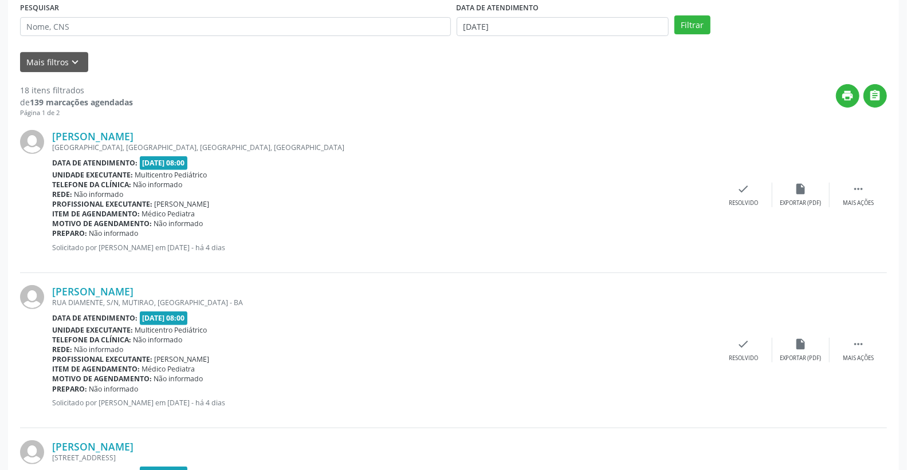
scroll to position [254, 0]
